Goal: Contribute content: Add original content to the website for others to see

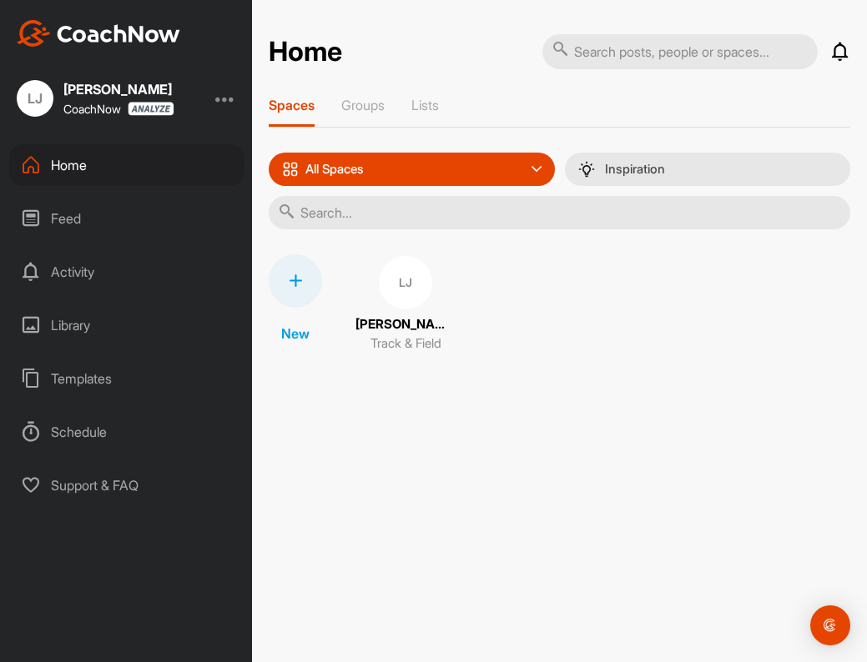
drag, startPoint x: 585, startPoint y: 305, endPoint x: 556, endPoint y: 300, distance: 28.8
click at [585, 305] on div "New [PERSON_NAME] Track & Field" at bounding box center [559, 304] width 581 height 100
click at [89, 222] on div "Feed" at bounding box center [126, 219] width 235 height 42
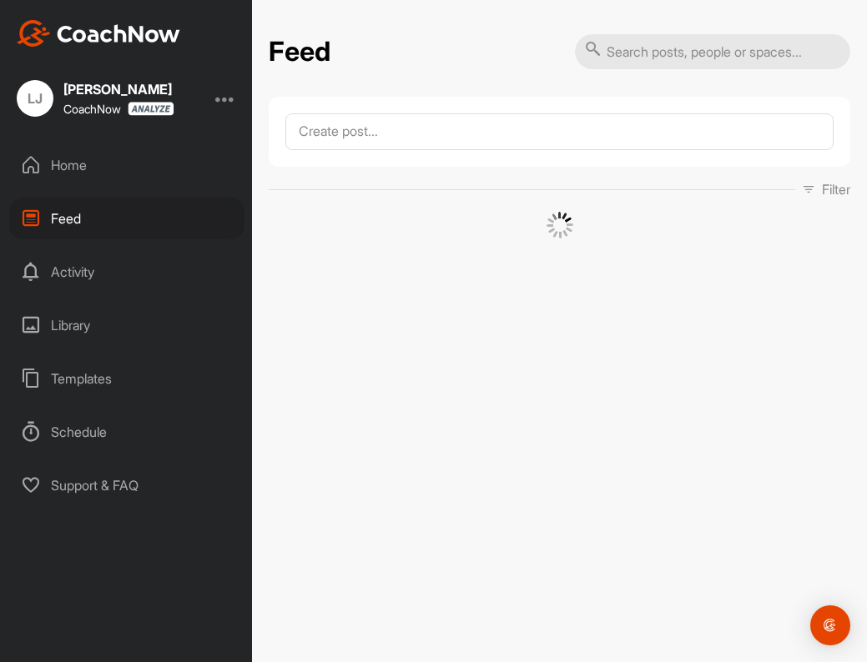
click at [96, 275] on div "Activity" at bounding box center [126, 272] width 235 height 42
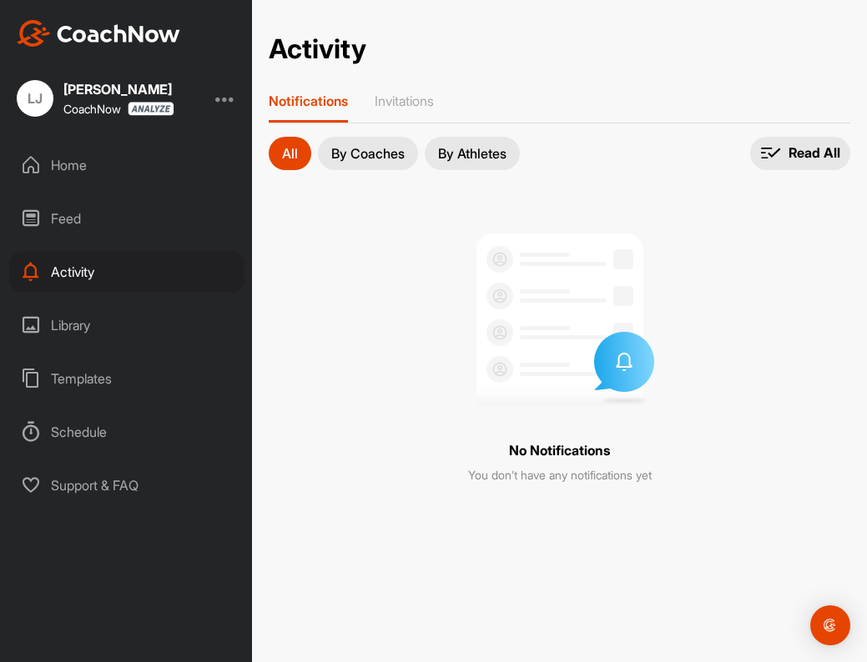
click at [98, 171] on div "Home" at bounding box center [126, 165] width 235 height 42
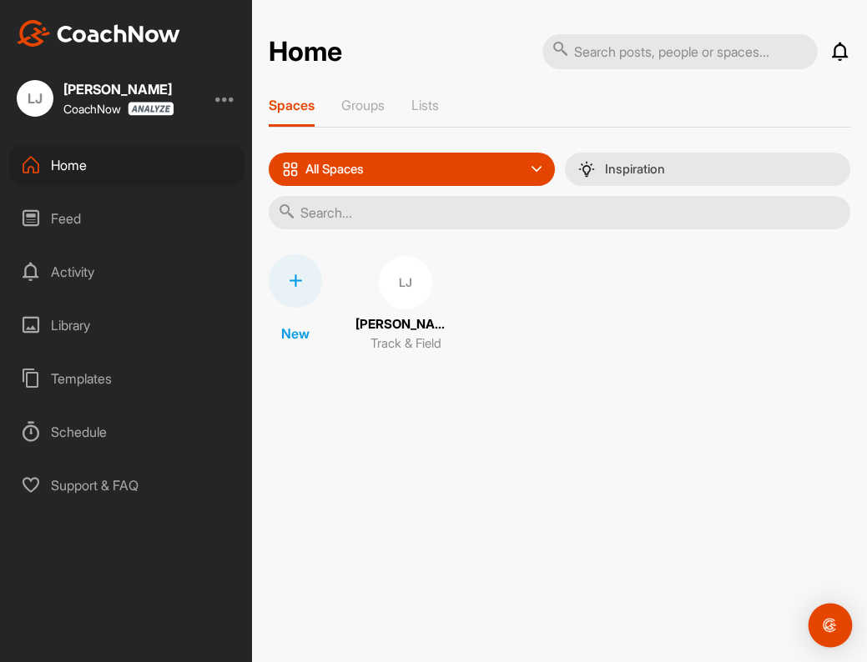
click at [827, 618] on img "Open Intercom Messenger" at bounding box center [830, 626] width 22 height 22
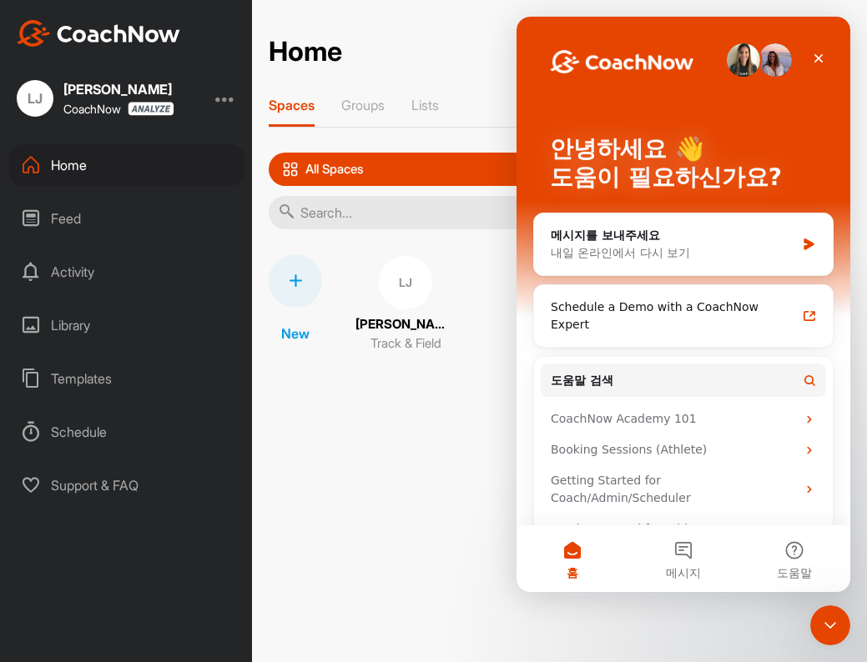
click at [395, 385] on div "Home Notifications Invitations No Notifications View All Spaces Groups Lists Al…" at bounding box center [559, 331] width 615 height 662
drag, startPoint x: 415, startPoint y: 435, endPoint x: 46, endPoint y: 229, distance: 423.2
click at [415, 435] on div "Home Notifications Invitations No Notifications View All Spaces Groups Lists Al…" at bounding box center [559, 331] width 615 height 662
click at [823, 62] on icon "닫기" at bounding box center [818, 58] width 13 height 13
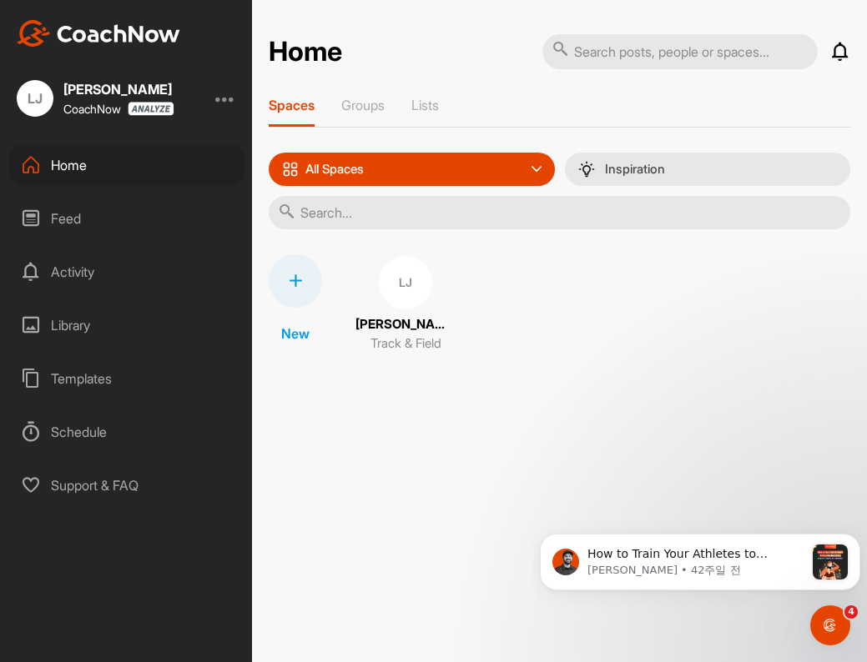
click at [104, 174] on div "Home" at bounding box center [126, 165] width 235 height 42
click at [402, 305] on div "LJ" at bounding box center [405, 282] width 53 height 53
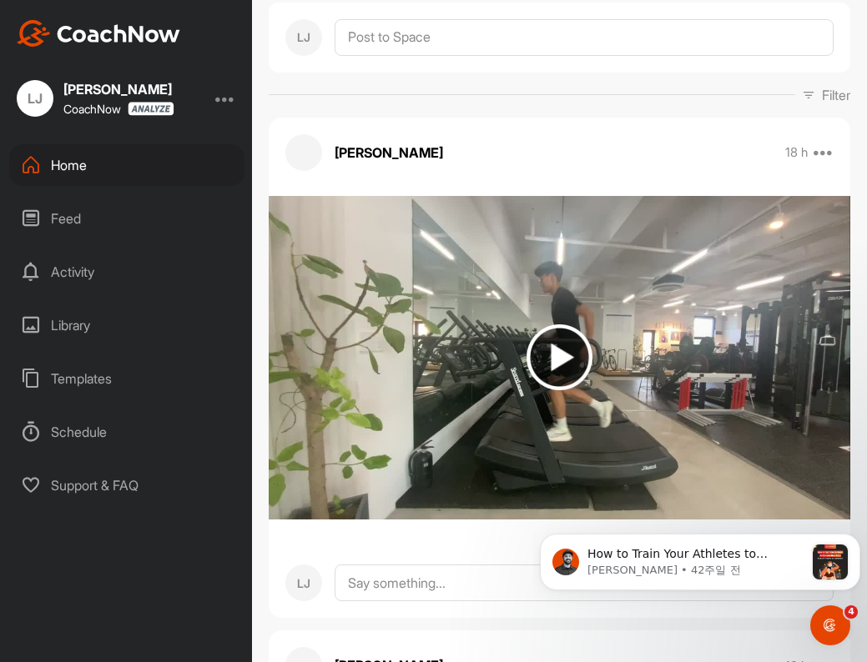
scroll to position [167, 0]
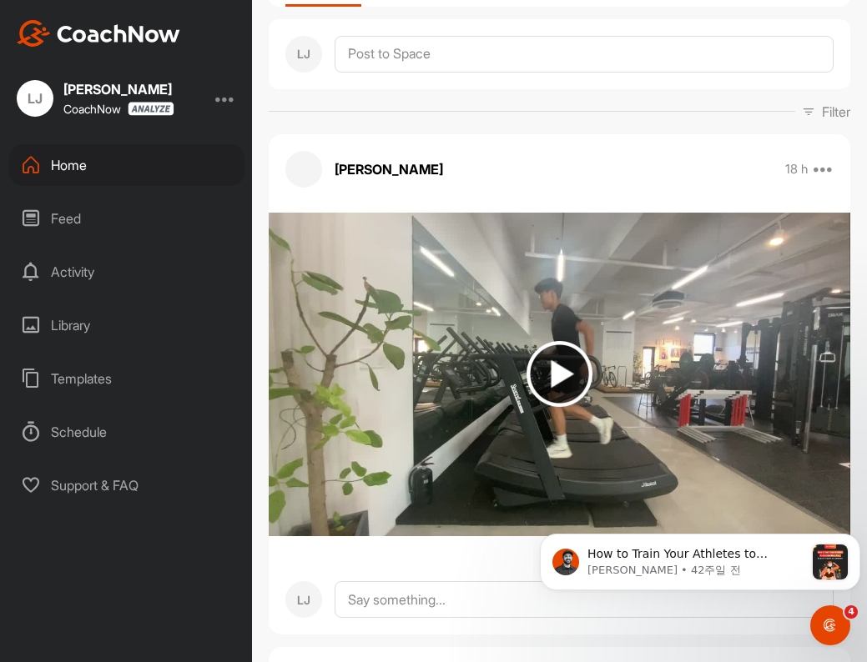
click at [556, 370] on img at bounding box center [559, 374] width 66 height 66
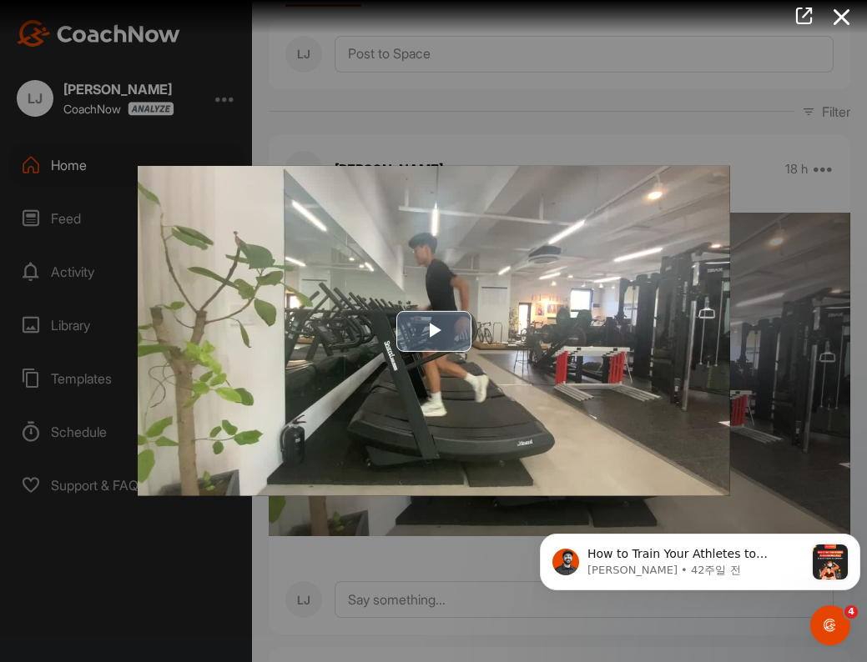
click at [434, 331] on span "Video Player" at bounding box center [434, 331] width 0 height 0
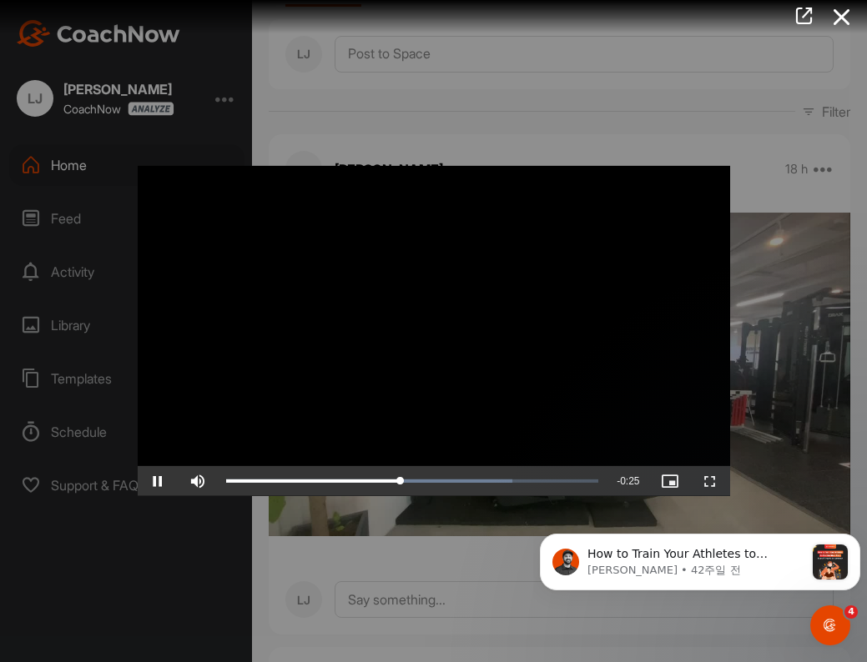
click at [748, 106] on div at bounding box center [433, 331] width 867 height 662
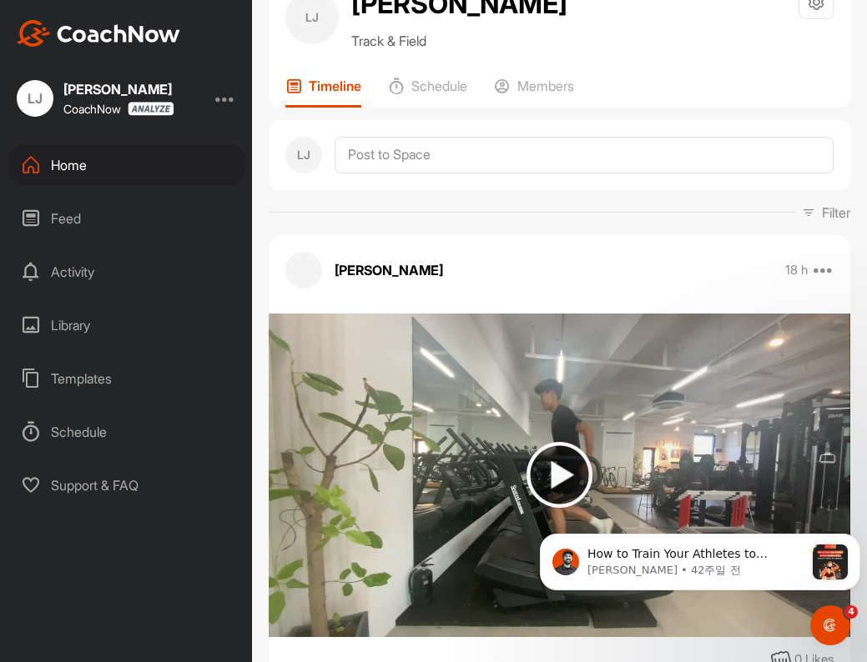
scroll to position [0, 0]
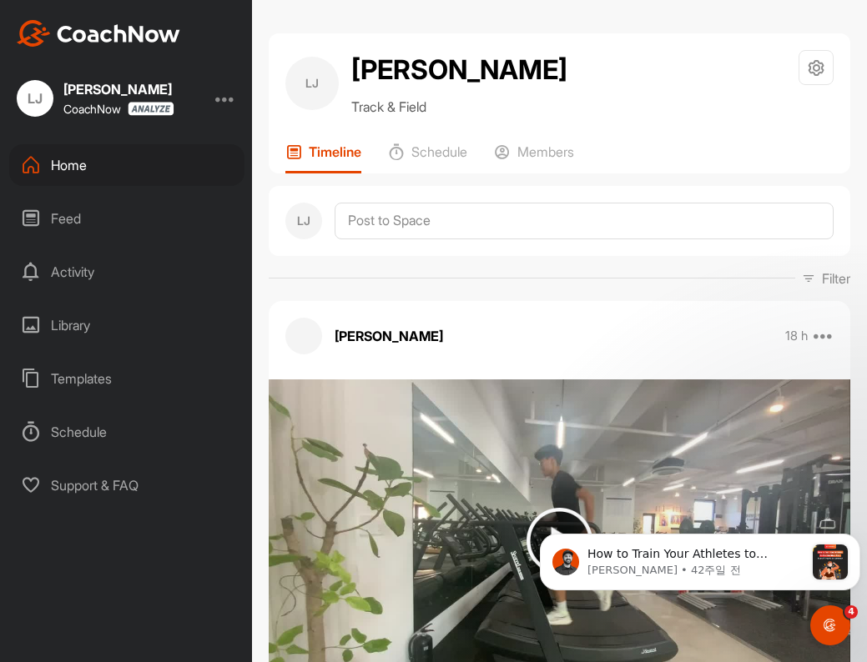
drag, startPoint x: 302, startPoint y: 78, endPoint x: 309, endPoint y: 98, distance: 20.3
click at [302, 81] on div "LJ" at bounding box center [311, 83] width 53 height 53
click at [102, 326] on div "Library" at bounding box center [126, 326] width 235 height 42
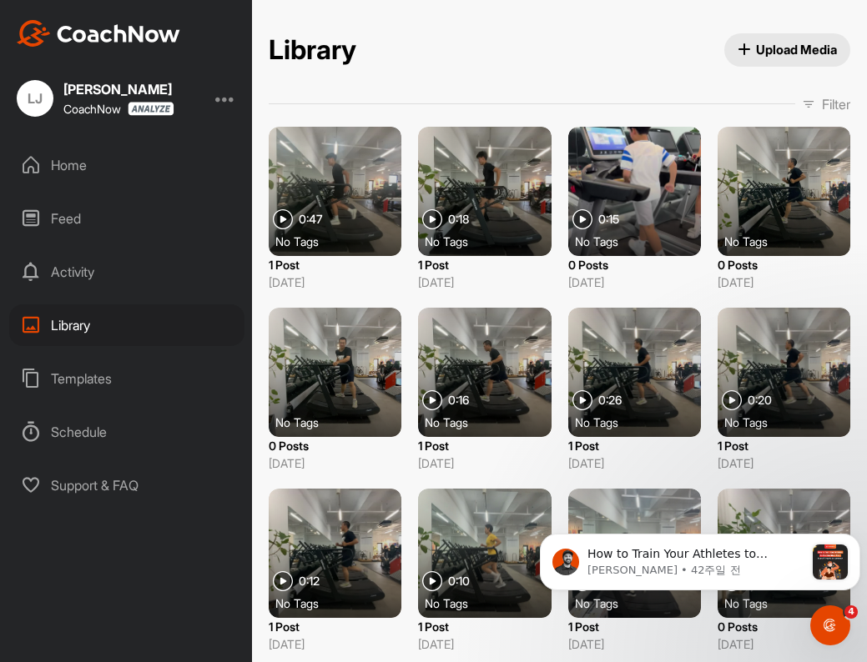
click at [757, 54] on span "Upload Media" at bounding box center [788, 50] width 100 height 18
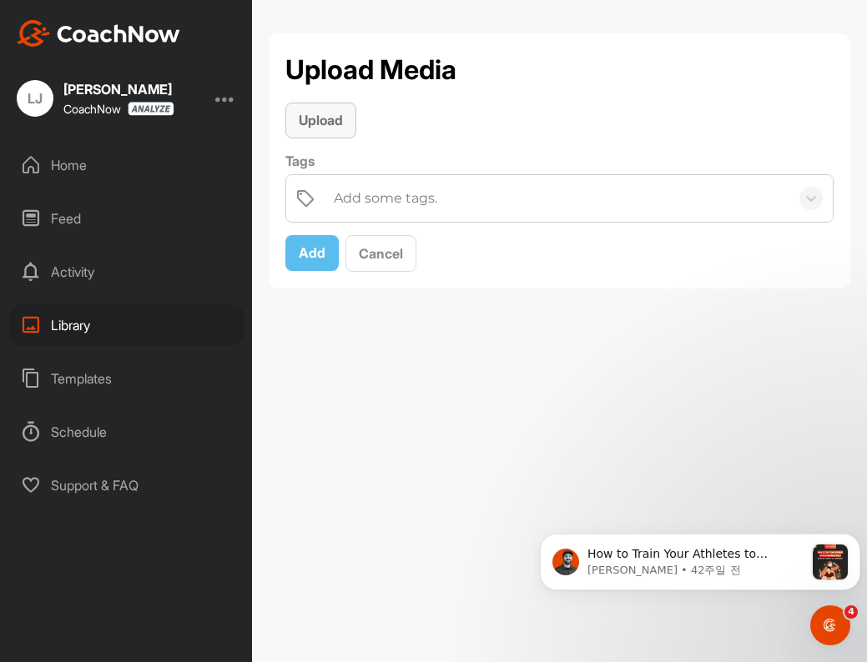
click at [324, 132] on button "Upload" at bounding box center [320, 121] width 71 height 36
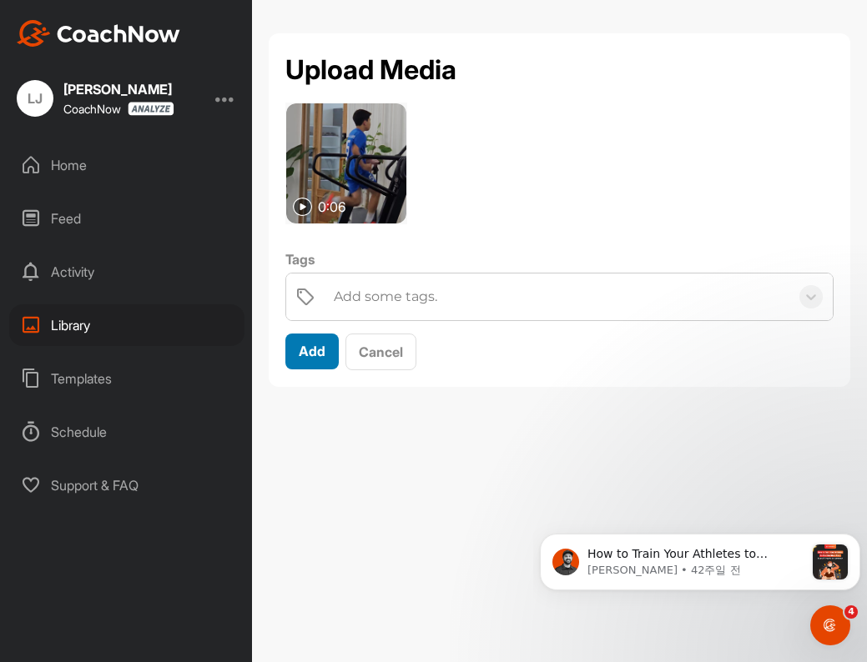
click at [315, 354] on span "Add" at bounding box center [312, 351] width 27 height 17
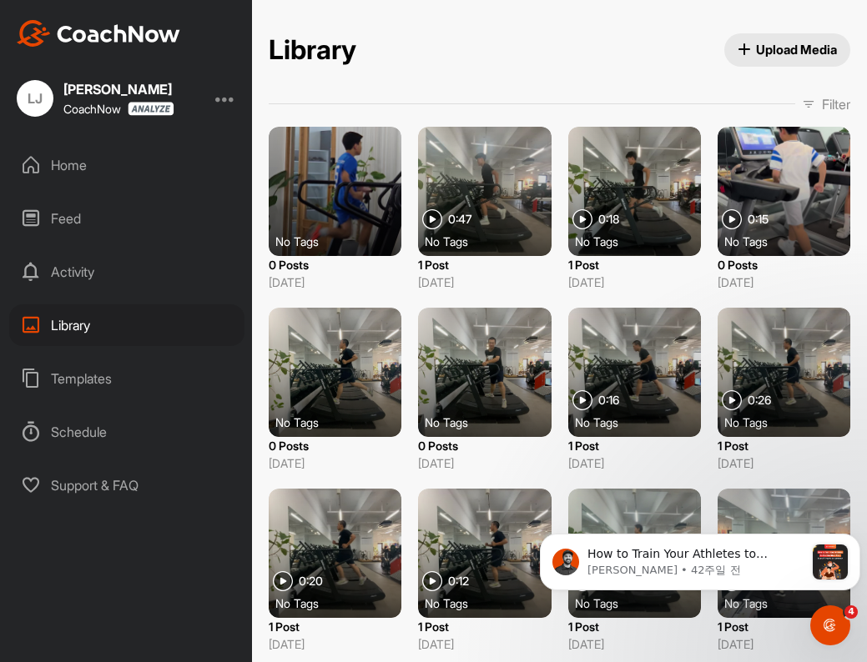
click at [356, 196] on div at bounding box center [335, 191] width 133 height 129
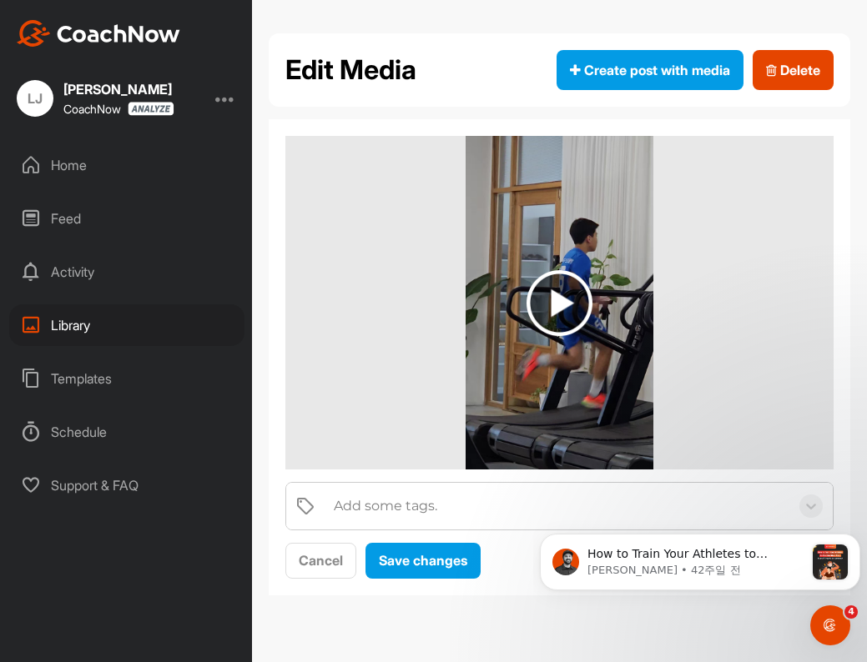
click at [566, 292] on img at bounding box center [559, 303] width 66 height 66
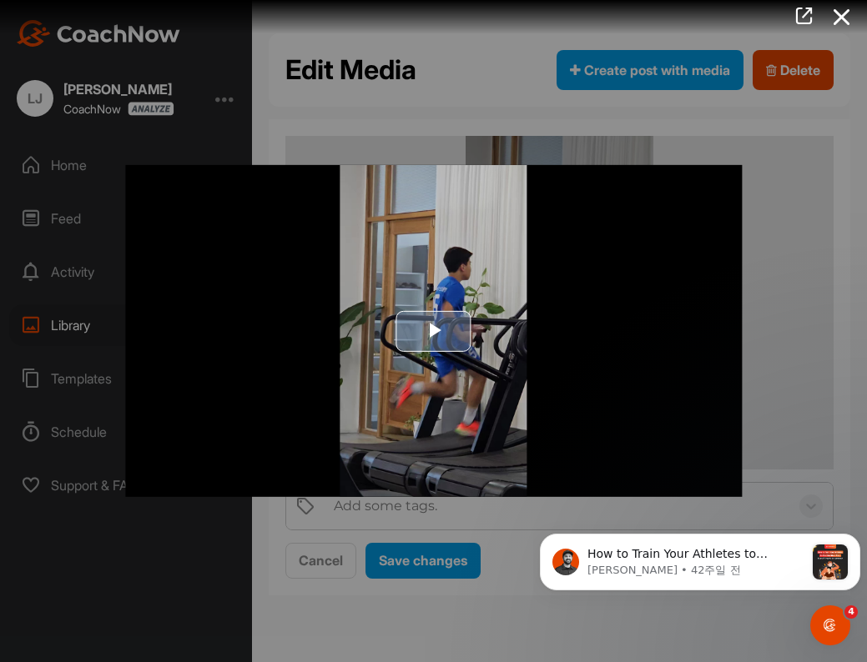
click at [434, 331] on span "Video Player" at bounding box center [434, 331] width 0 height 0
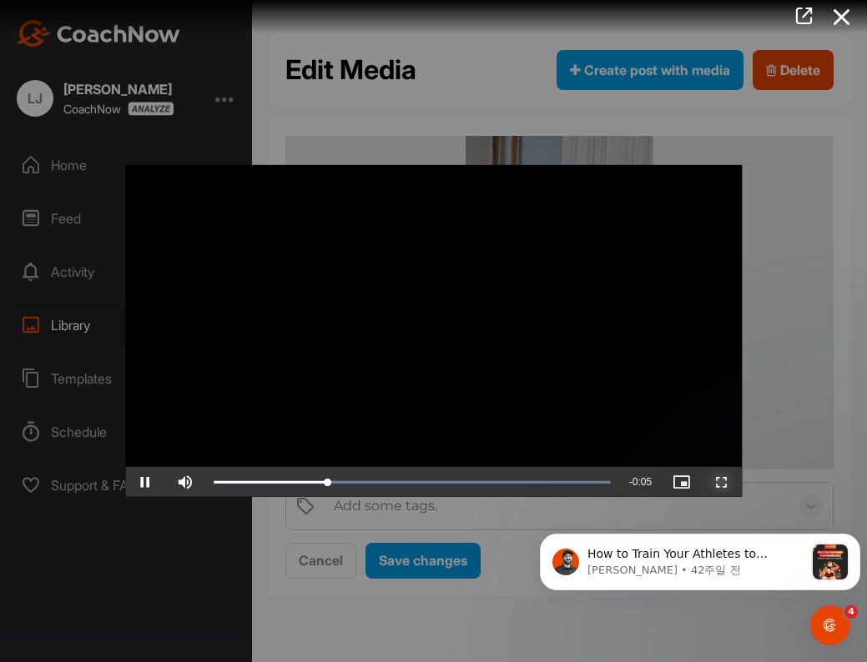
click at [714, 482] on span "Video Player" at bounding box center [722, 482] width 40 height 0
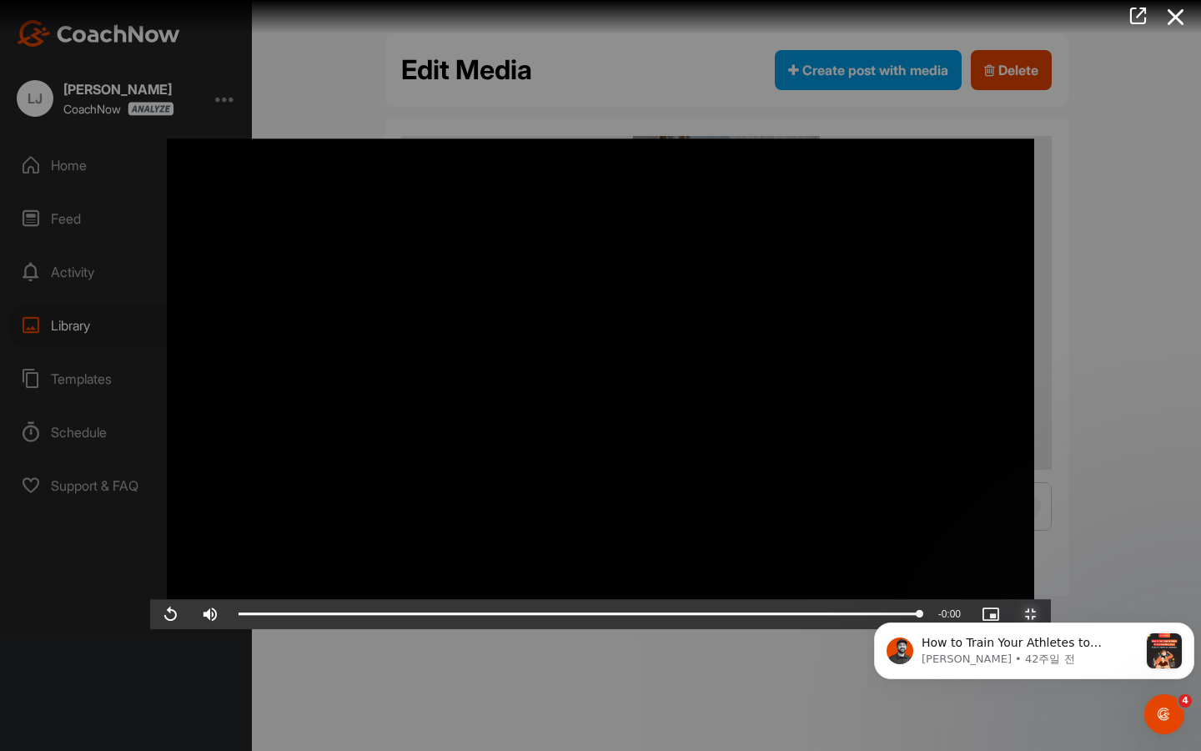
click at [866, 599] on button "Exit Fullscreen" at bounding box center [1031, 614] width 40 height 30
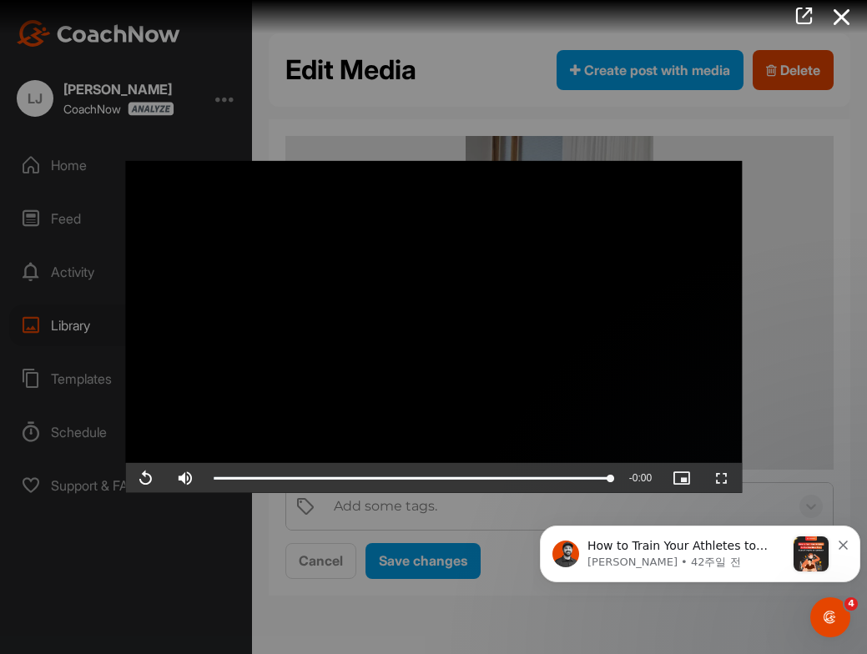
click at [840, 27] on icon at bounding box center [842, 17] width 38 height 31
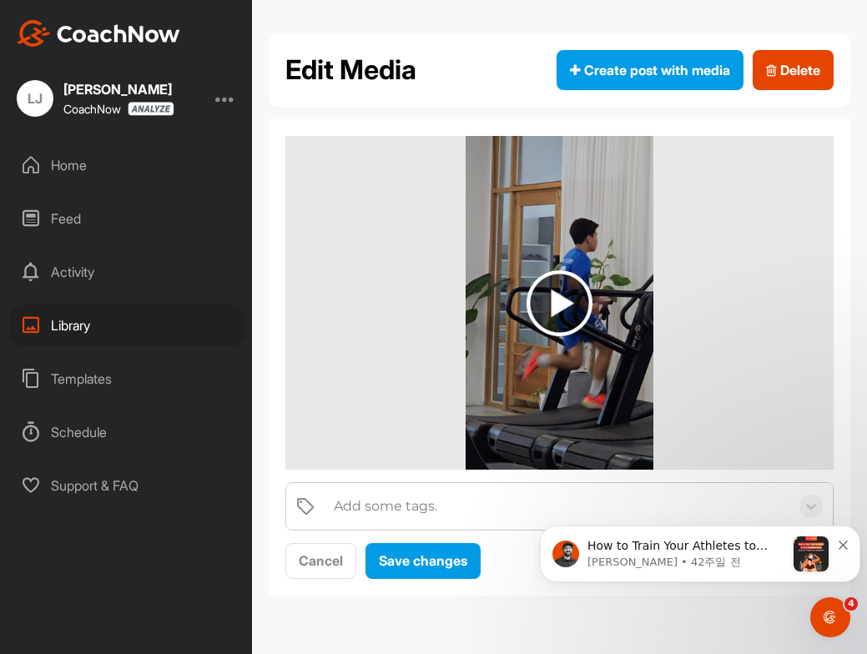
click at [129, 339] on div "Library" at bounding box center [126, 326] width 235 height 42
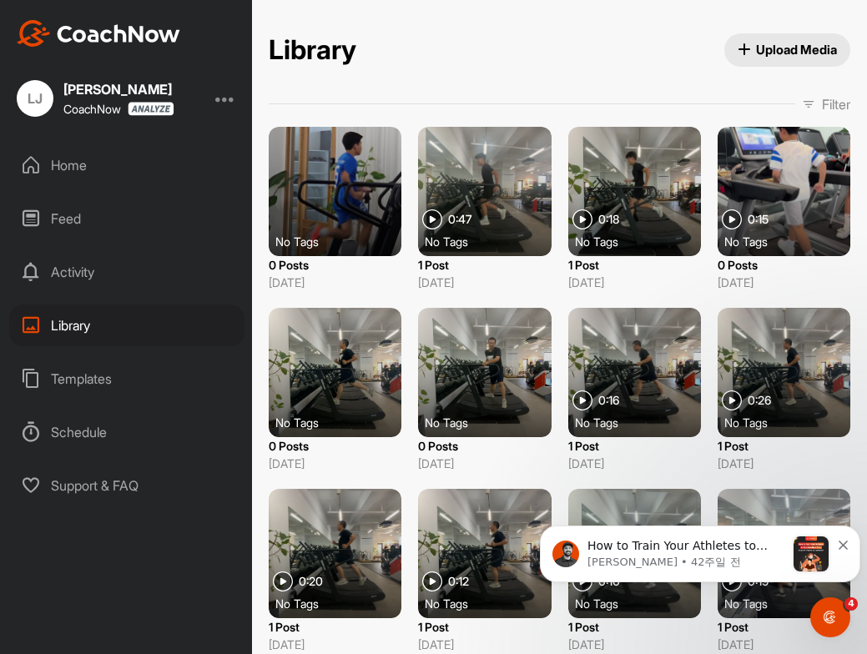
click at [490, 212] on div at bounding box center [484, 191] width 133 height 129
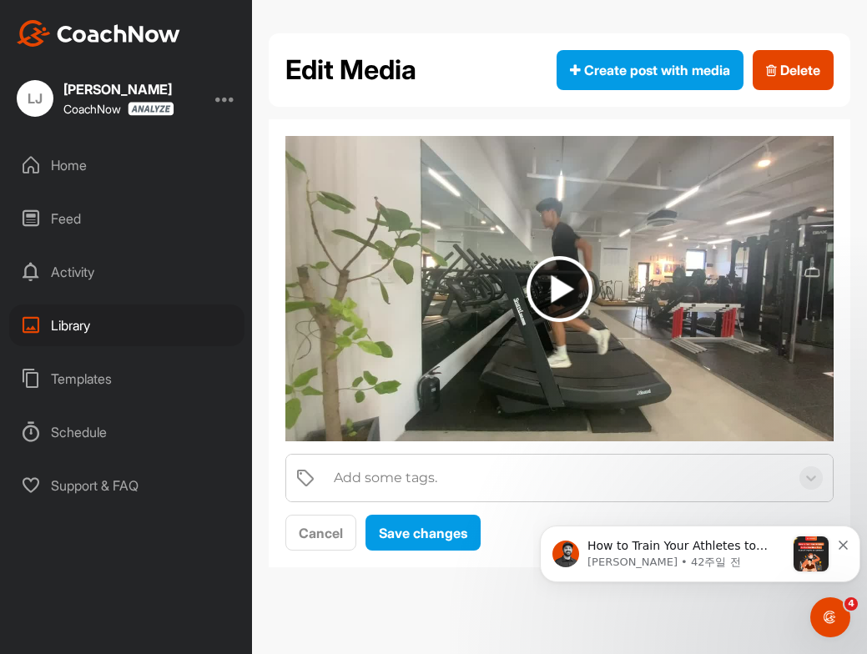
click at [571, 298] on img at bounding box center [559, 289] width 66 height 66
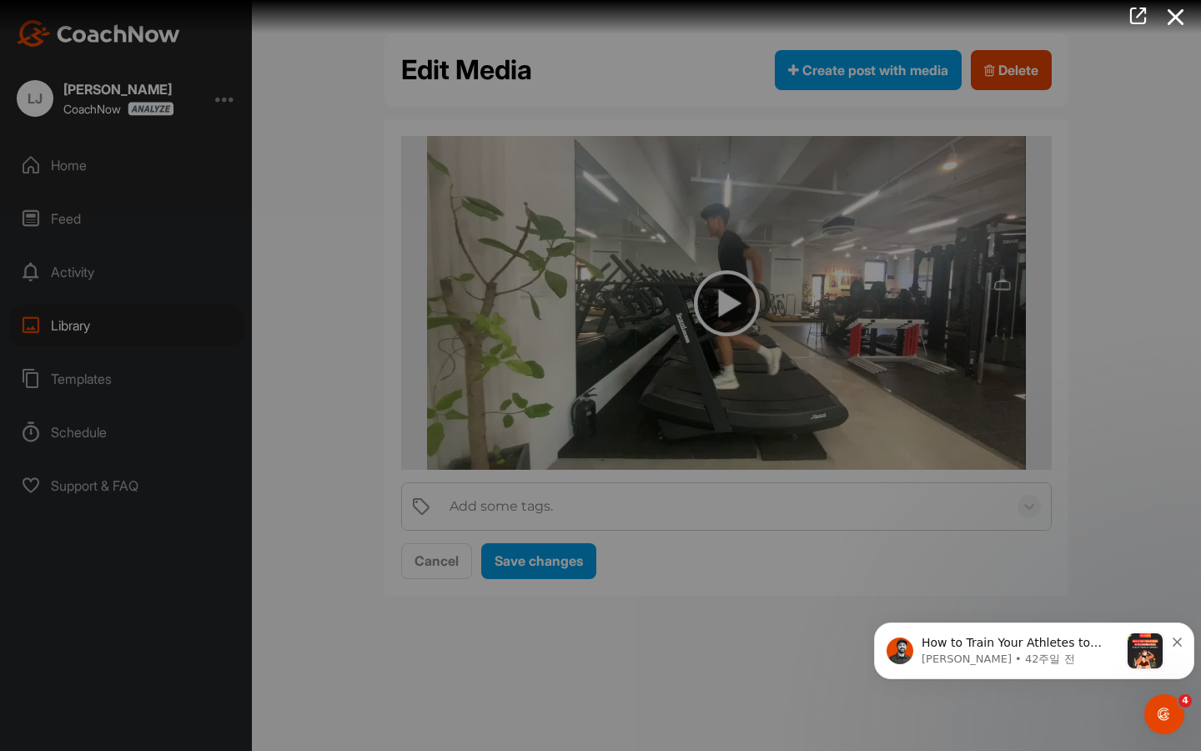
click at [288, 362] on button "Pause" at bounding box center [308, 377] width 40 height 30
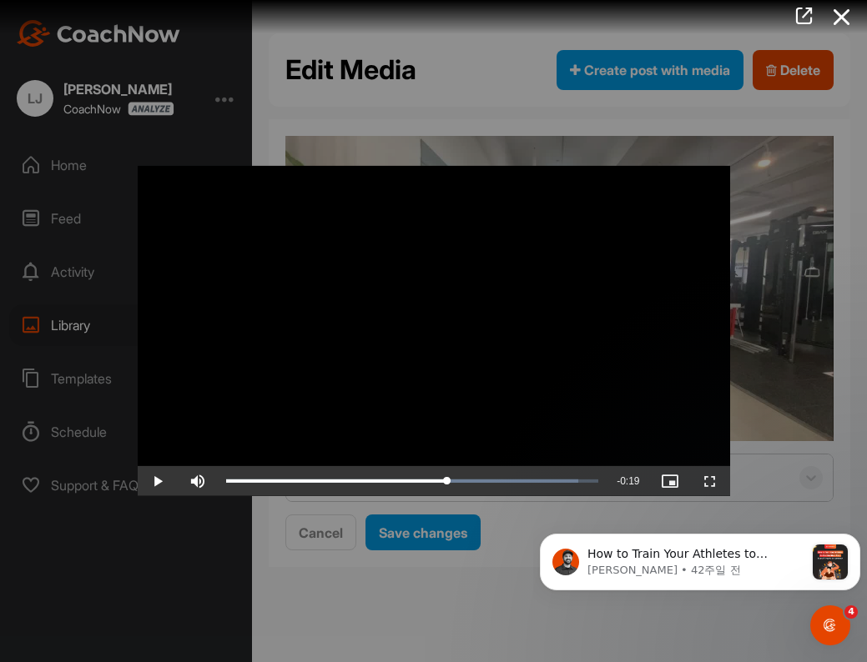
click at [848, 47] on div at bounding box center [433, 331] width 867 height 662
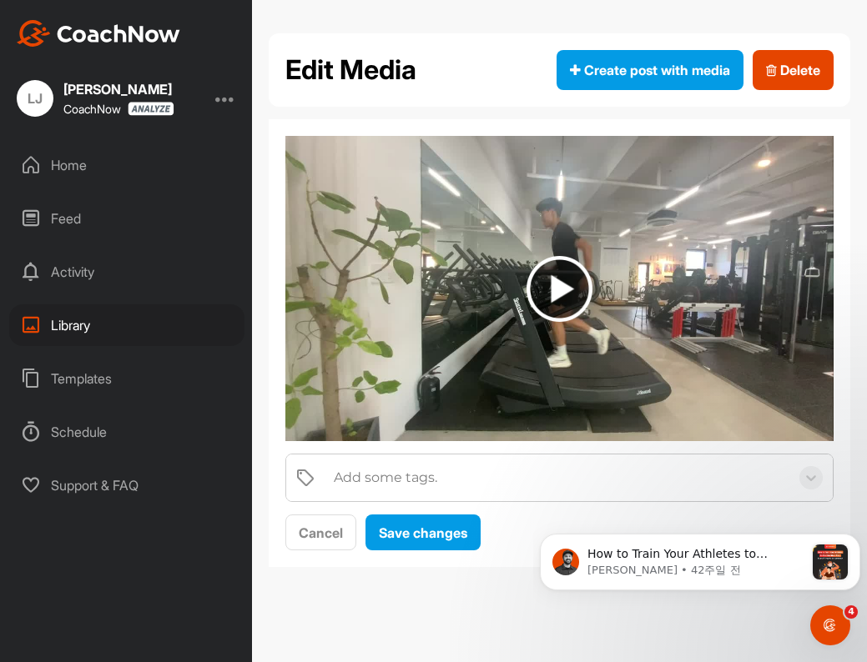
click at [104, 329] on div "Library" at bounding box center [126, 326] width 235 height 42
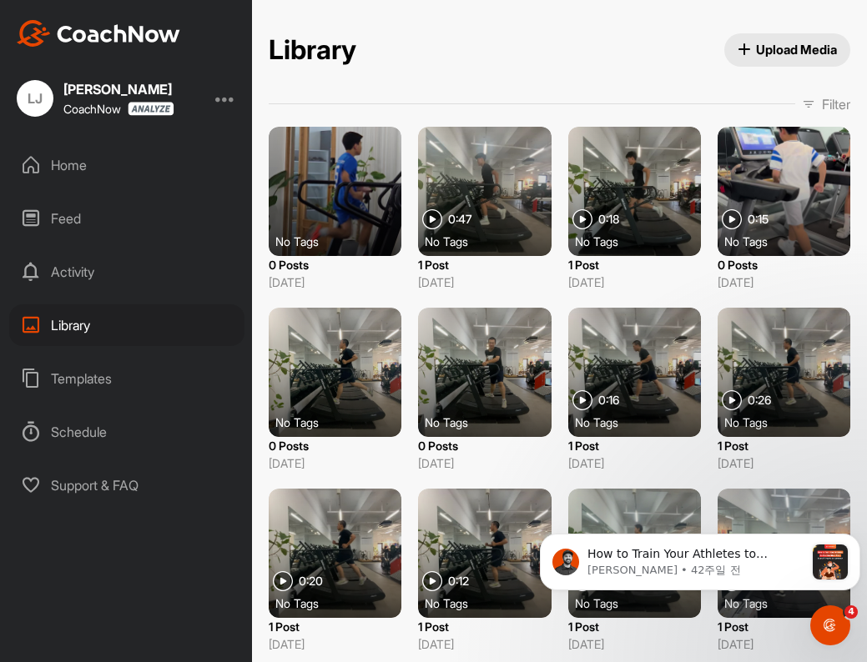
click at [345, 224] on div at bounding box center [335, 191] width 133 height 129
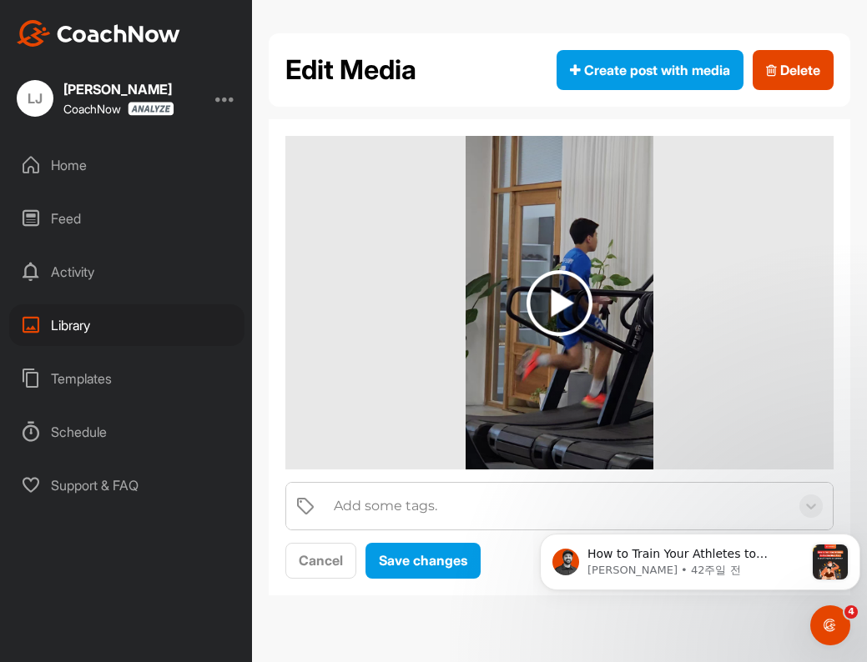
click at [564, 305] on img at bounding box center [559, 303] width 66 height 66
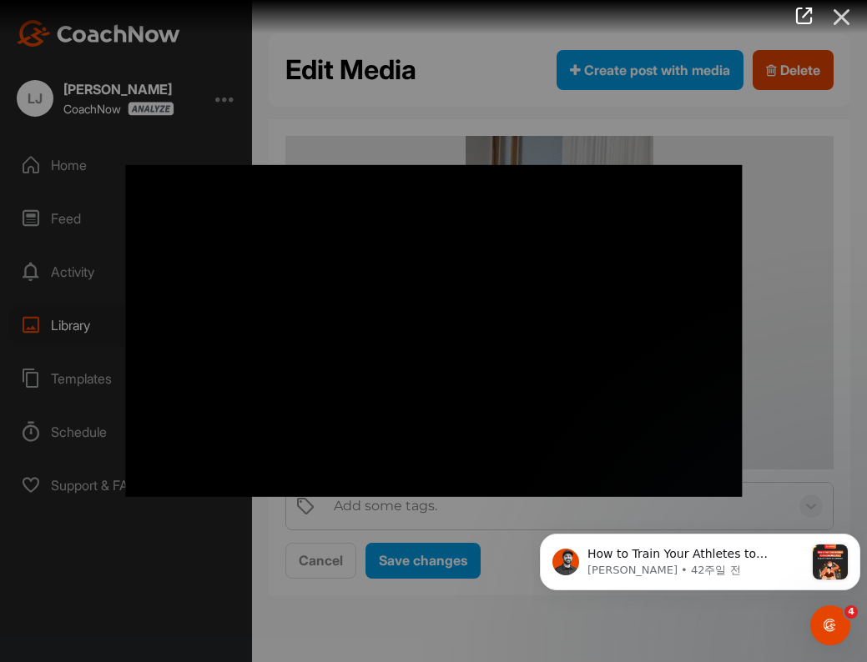
click at [858, 31] on icon at bounding box center [842, 17] width 38 height 31
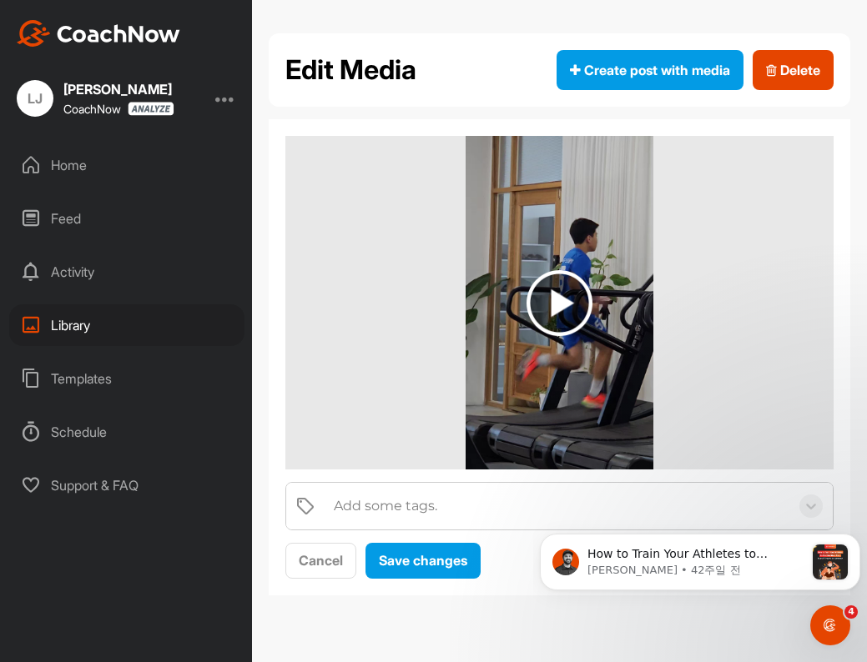
click at [108, 327] on div "Library" at bounding box center [126, 326] width 235 height 42
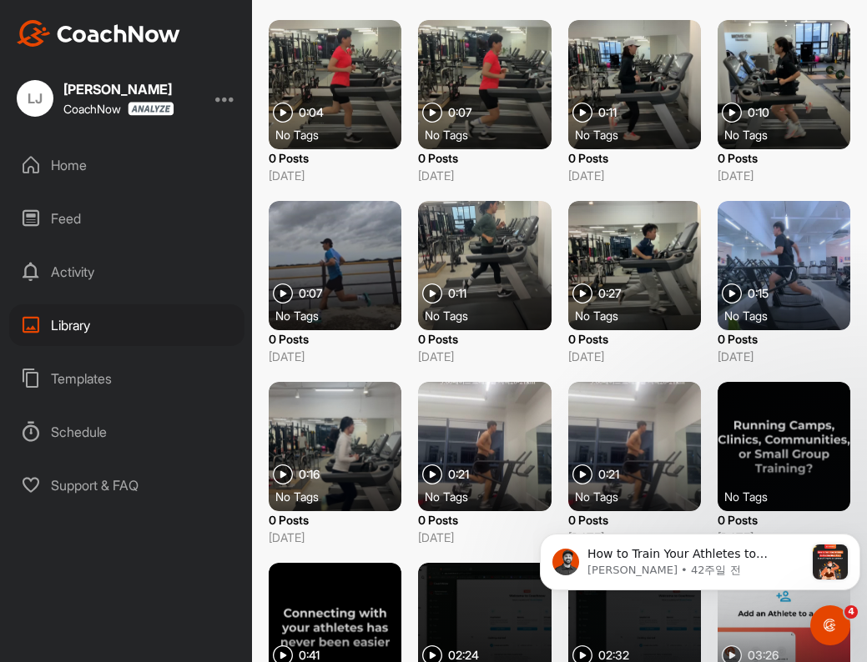
scroll to position [1027, 0]
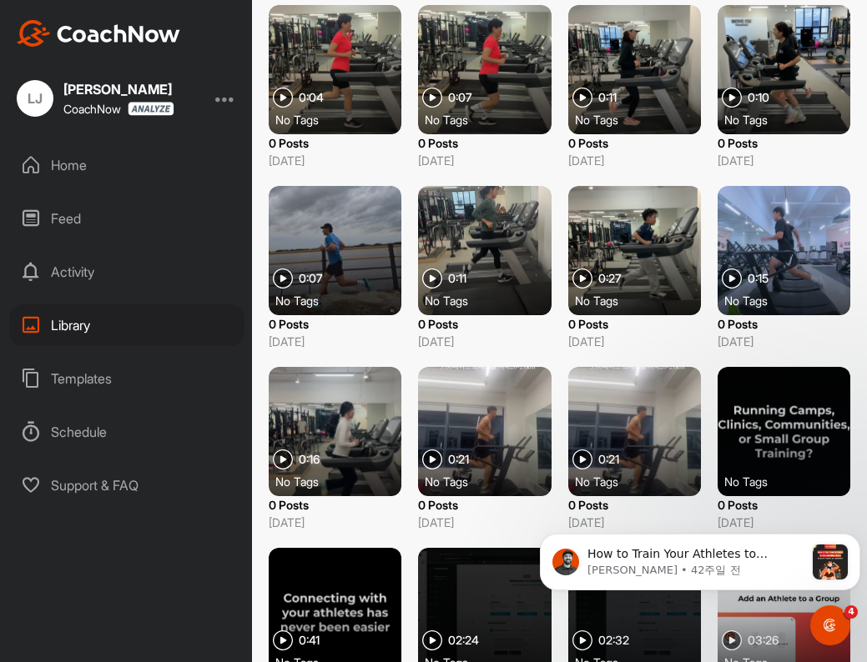
click at [749, 269] on div "0:15" at bounding box center [745, 279] width 47 height 20
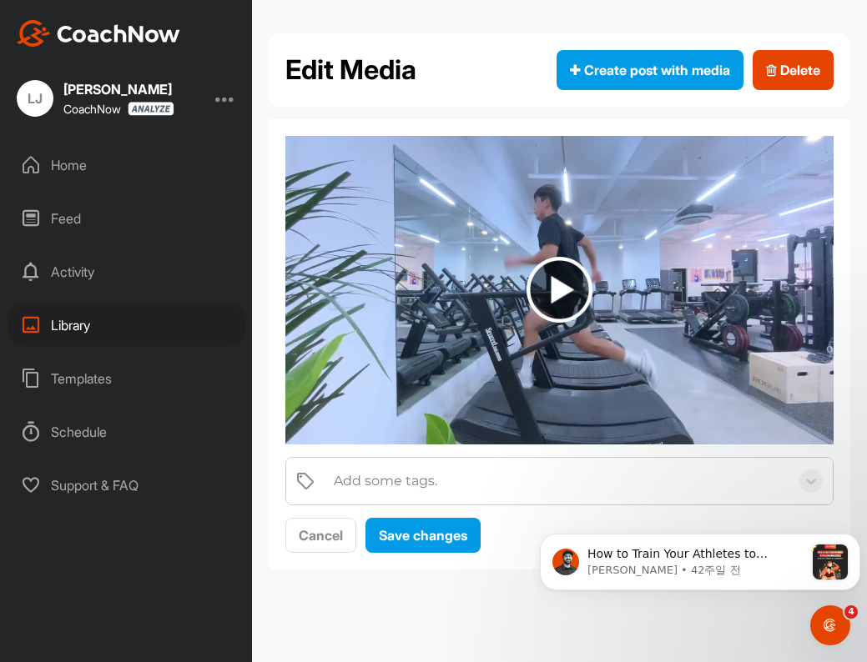
click at [565, 294] on img at bounding box center [559, 290] width 66 height 66
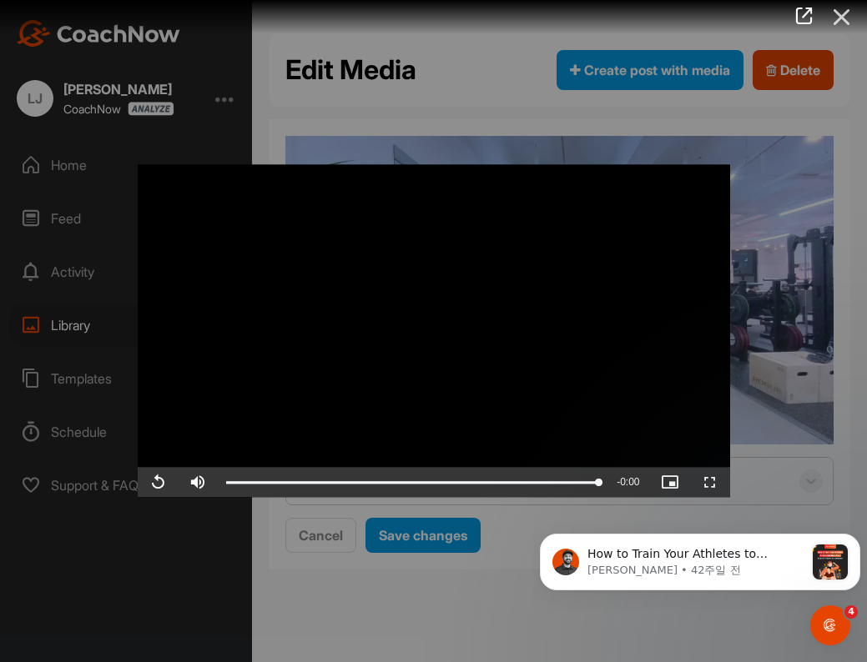
click at [837, 32] on icon at bounding box center [842, 17] width 38 height 31
